Goal: Task Accomplishment & Management: Use online tool/utility

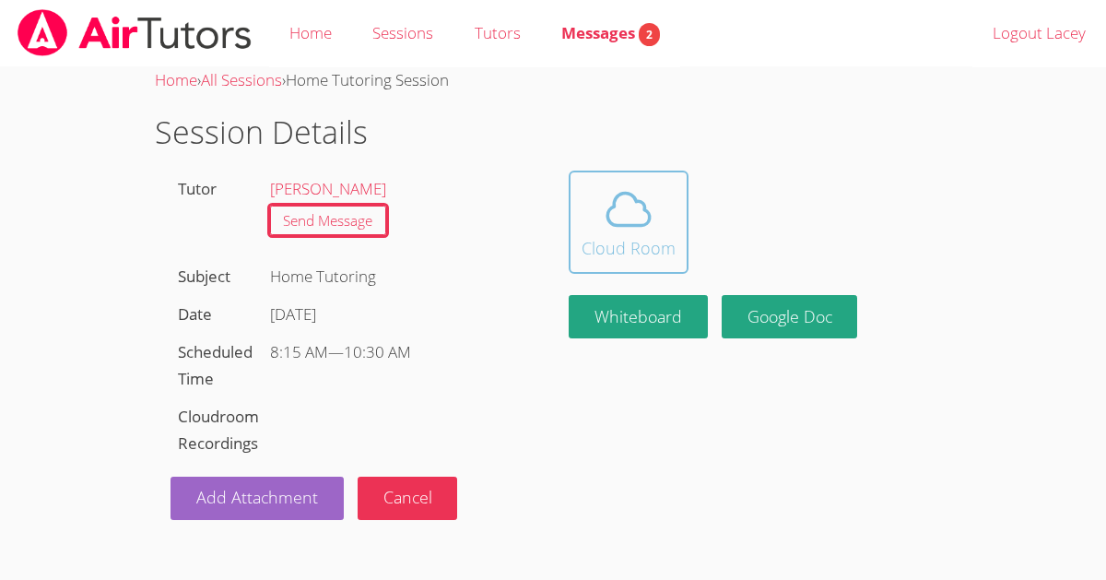
click at [576, 229] on button "Cloud Room" at bounding box center [628, 221] width 120 height 103
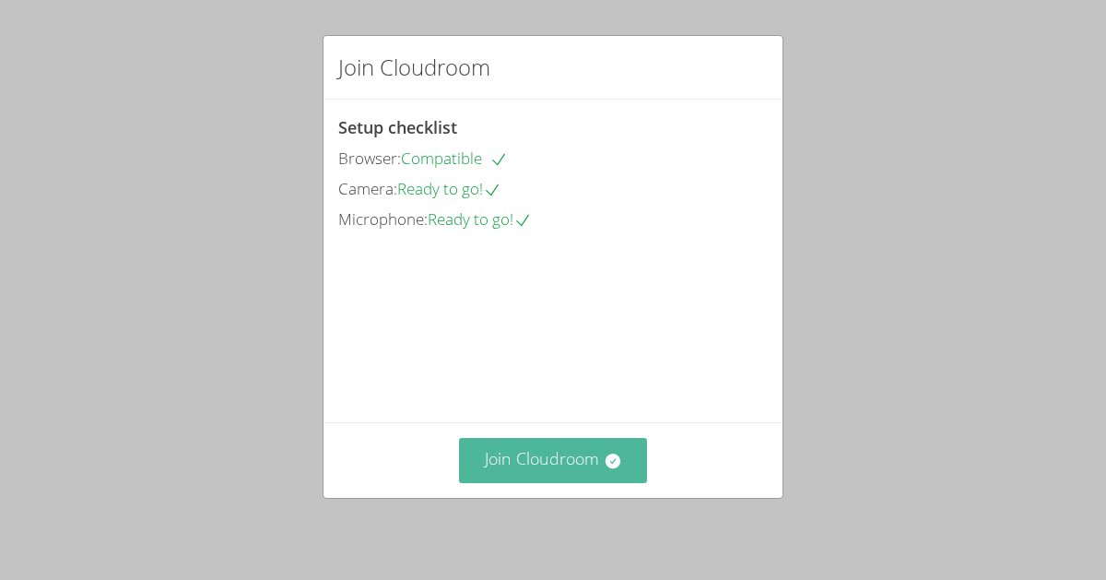
click at [528, 468] on button "Join Cloudroom" at bounding box center [553, 460] width 189 height 45
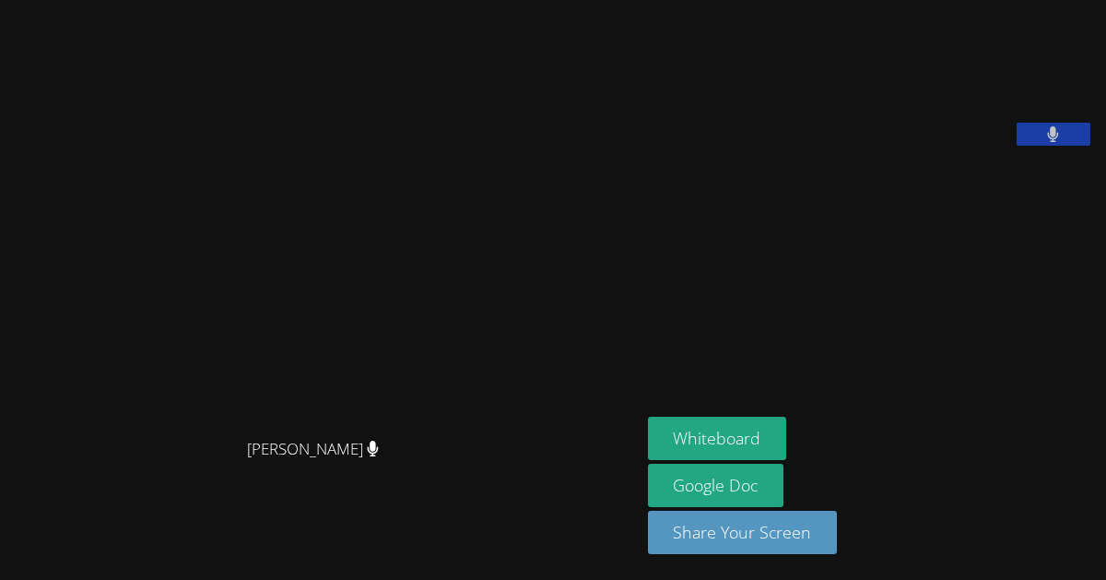
click at [684, 288] on aside "Lacey Brunelle Whiteboard Google Doc Share Your Screen" at bounding box center [870, 290] width 461 height 580
click at [1044, 146] on button at bounding box center [1053, 134] width 74 height 23
click at [1039, 146] on button at bounding box center [1053, 134] width 74 height 23
click at [769, 422] on button "Whiteboard" at bounding box center [717, 437] width 139 height 43
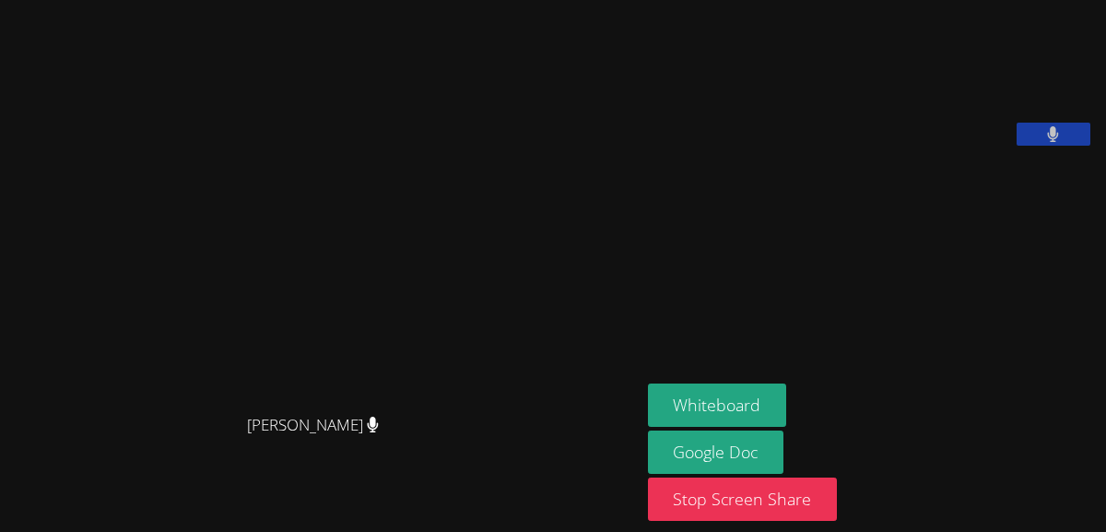
click at [1074, 146] on button at bounding box center [1053, 134] width 74 height 23
click at [1044, 146] on button at bounding box center [1053, 134] width 74 height 23
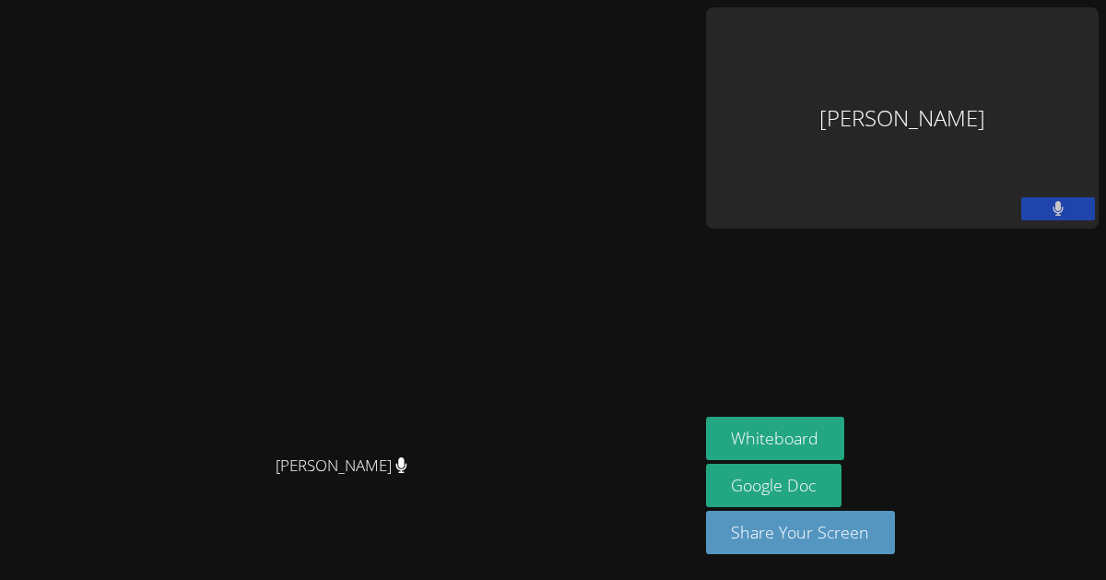
click at [989, 90] on div "Lacey Brunelle" at bounding box center [902, 117] width 392 height 221
click at [927, 66] on div "Lacey Brunelle" at bounding box center [902, 117] width 392 height 221
click at [943, 60] on div "Lacey Brunelle" at bounding box center [902, 117] width 392 height 221
click at [1046, 197] on button at bounding box center [1058, 208] width 74 height 23
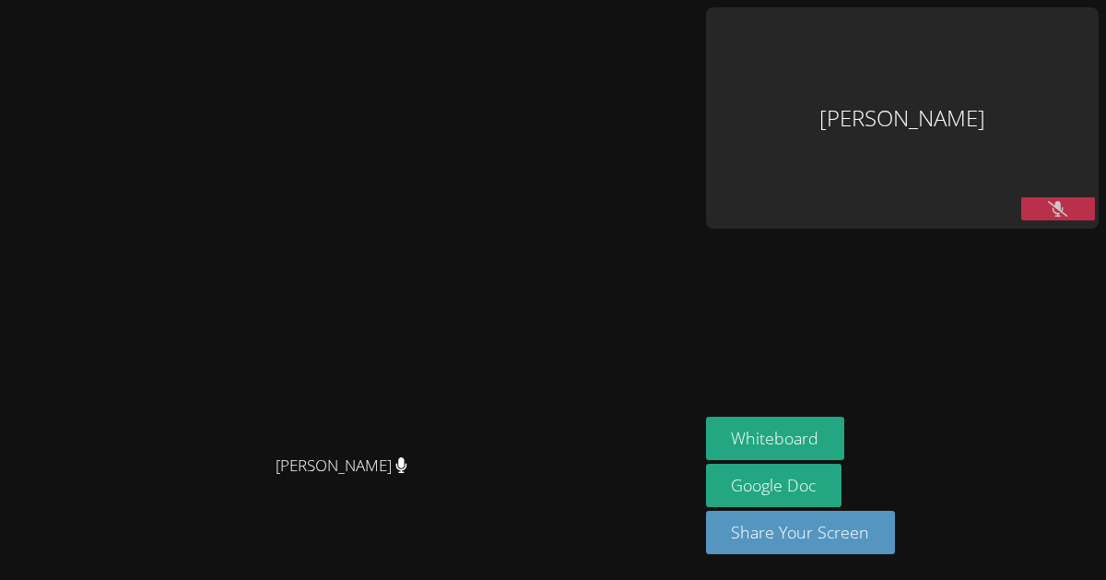
click at [1037, 197] on button at bounding box center [1058, 208] width 74 height 23
click at [983, 50] on div "Lacey Brunelle" at bounding box center [902, 117] width 392 height 221
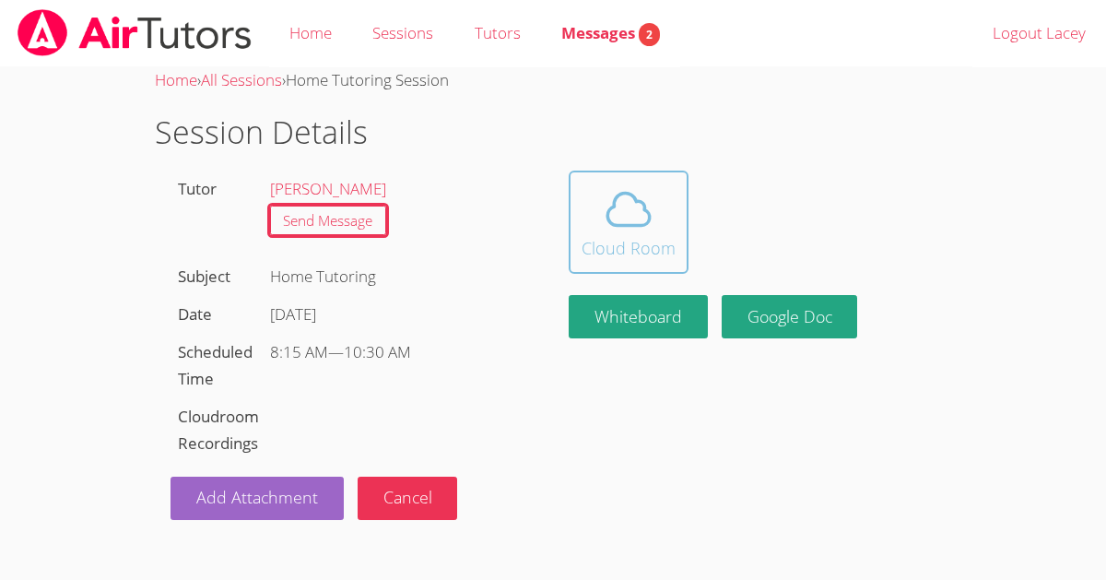
click at [609, 201] on icon at bounding box center [629, 209] width 52 height 52
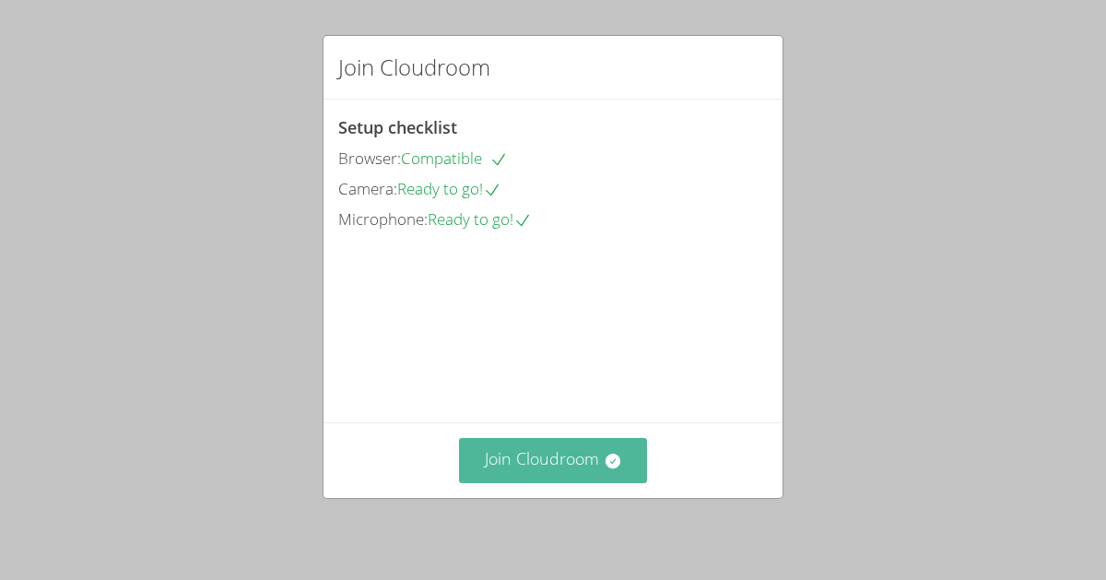
click at [513, 463] on button "Join Cloudroom" at bounding box center [553, 460] width 189 height 45
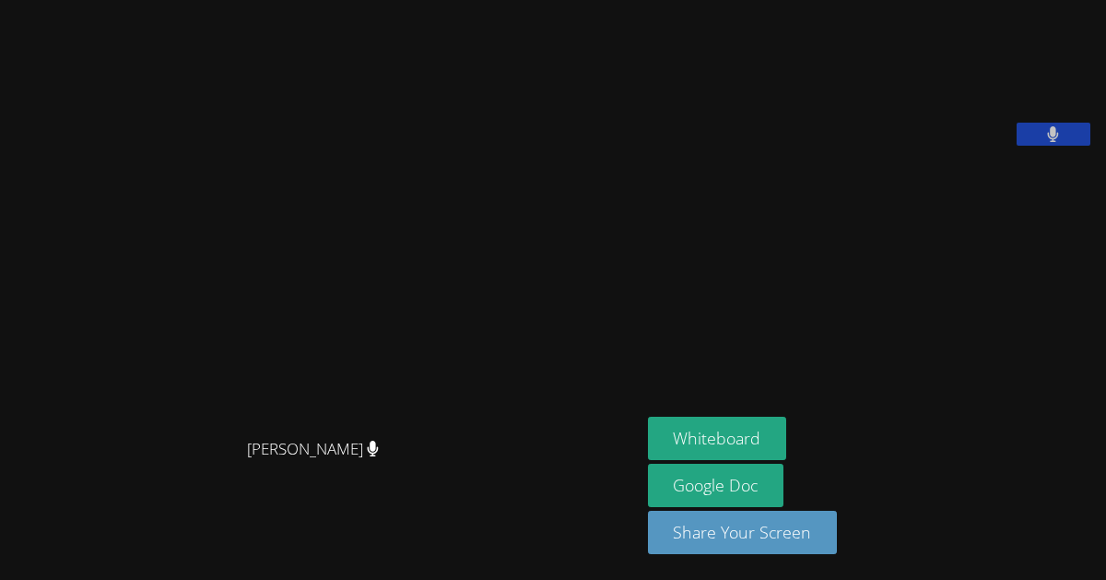
click at [1035, 146] on button at bounding box center [1053, 134] width 74 height 23
click at [1039, 146] on button at bounding box center [1053, 134] width 74 height 23
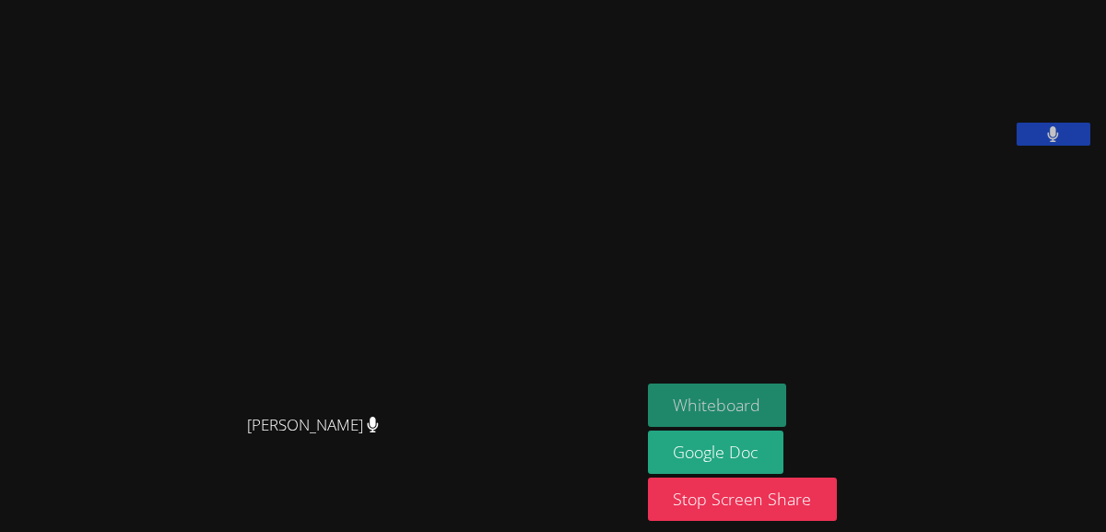
click at [696, 394] on button "Whiteboard" at bounding box center [717, 404] width 139 height 43
click at [1075, 146] on button at bounding box center [1053, 134] width 74 height 23
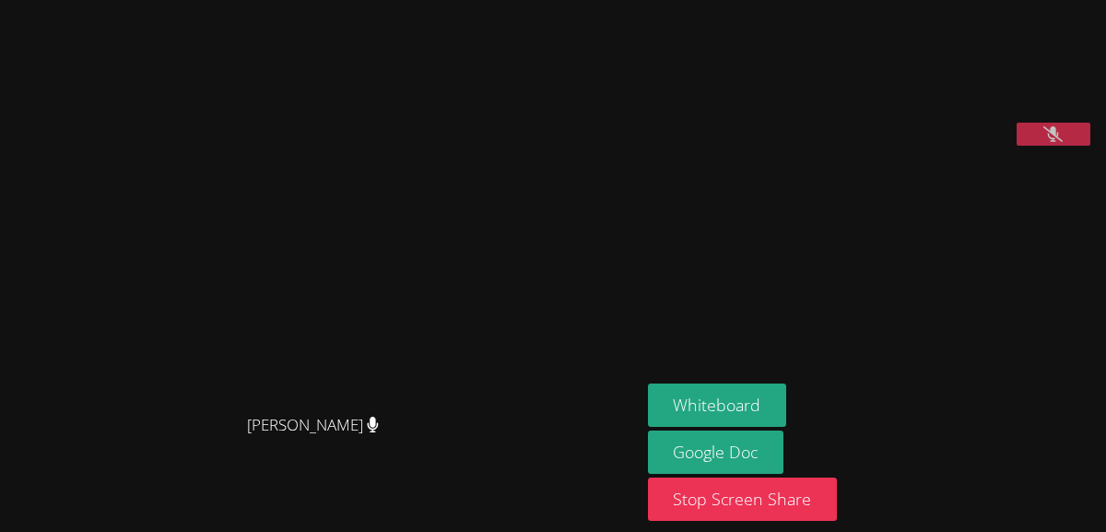
click at [1037, 146] on button at bounding box center [1053, 134] width 74 height 23
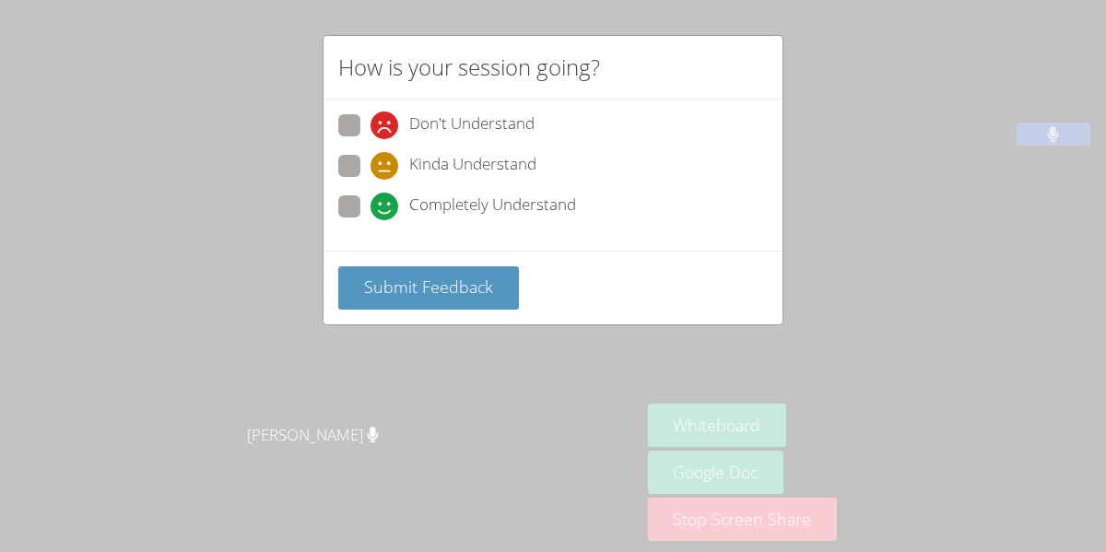
click at [365, 217] on label "Completely Understand" at bounding box center [457, 207] width 238 height 25
click at [370, 211] on input "Completely Understand" at bounding box center [378, 203] width 16 height 16
radio input "true"
click at [371, 296] on button "Submit Feedback" at bounding box center [428, 287] width 181 height 43
